Goal: Task Accomplishment & Management: Use online tool/utility

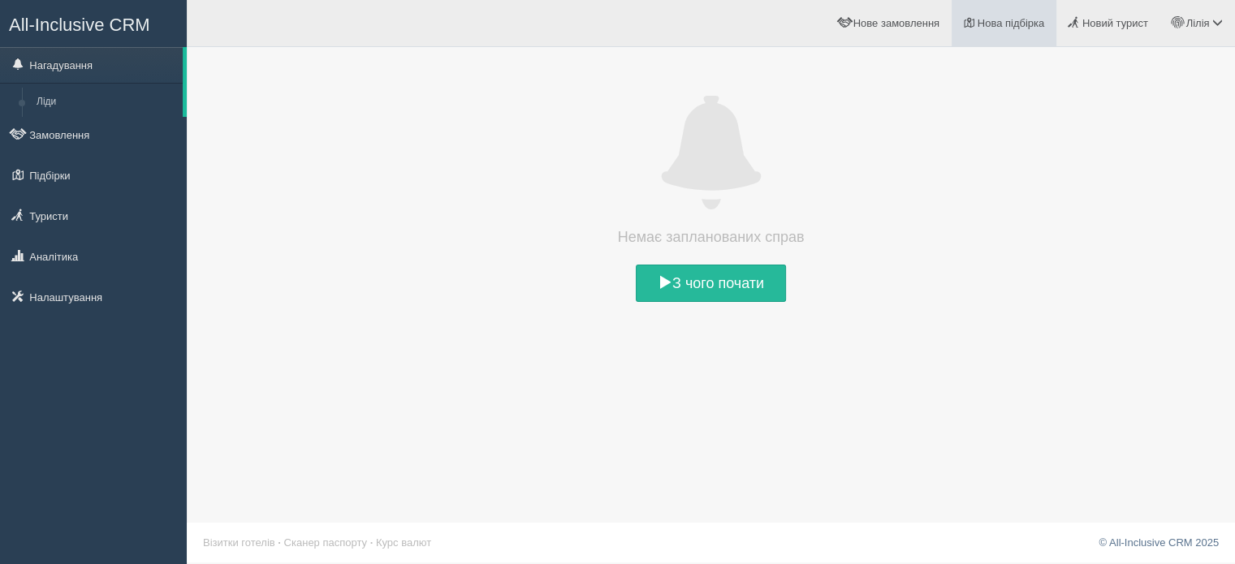
click at [1012, 25] on span "Нова підбірка" at bounding box center [1010, 23] width 67 height 12
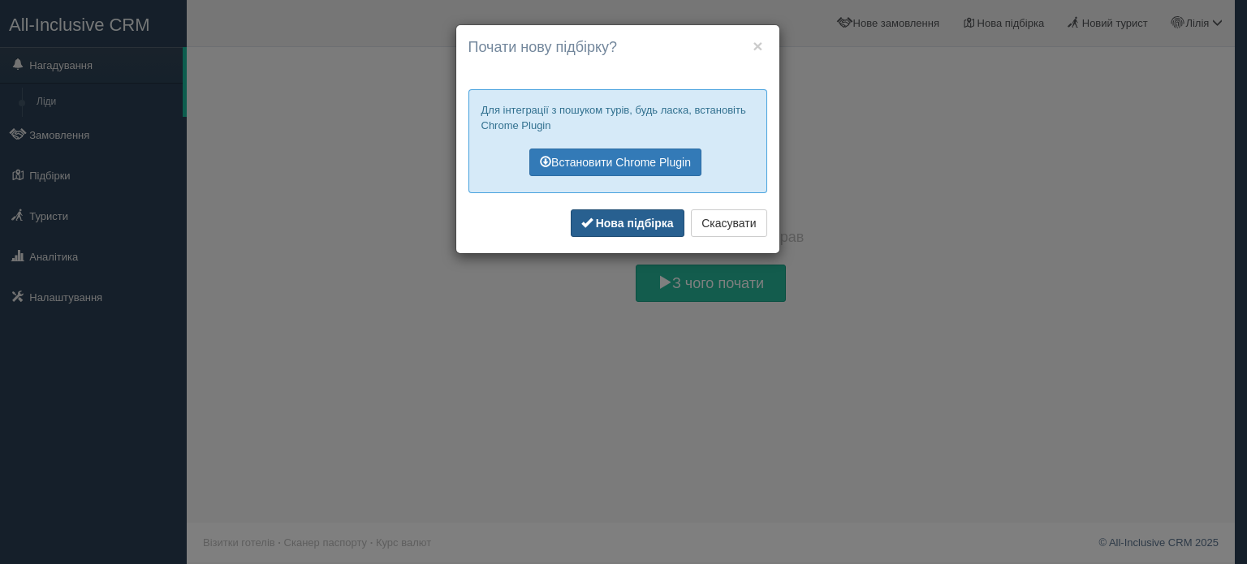
click at [645, 223] on b "Нова підбірка" at bounding box center [635, 223] width 78 height 13
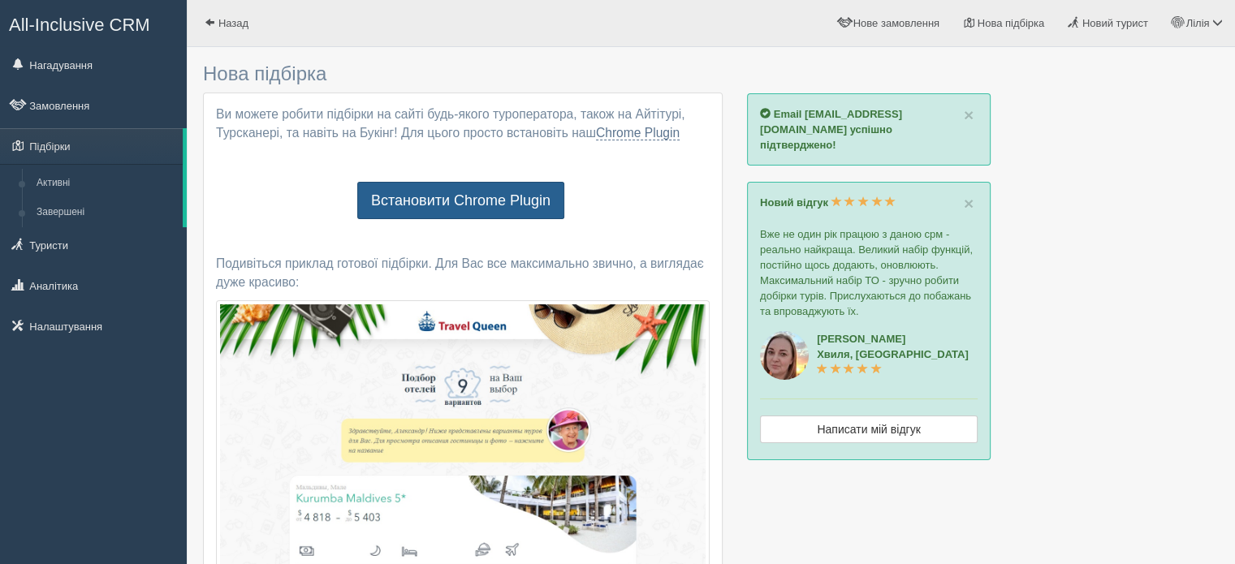
click at [539, 201] on link "Встановити Chrome Plugin" at bounding box center [460, 200] width 207 height 37
